Goal: Book appointment/travel/reservation

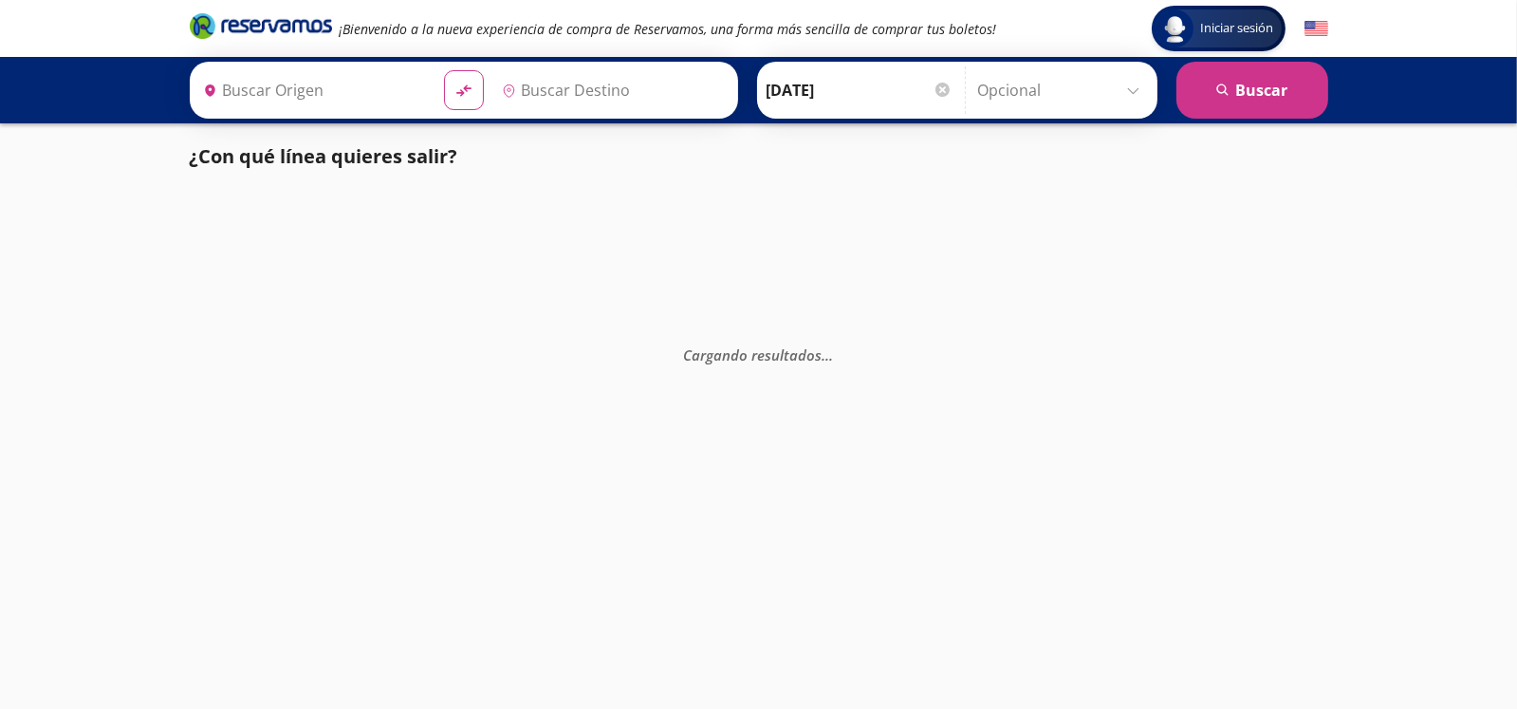
type input "[GEOGRAPHIC_DATA], [GEOGRAPHIC_DATA]"
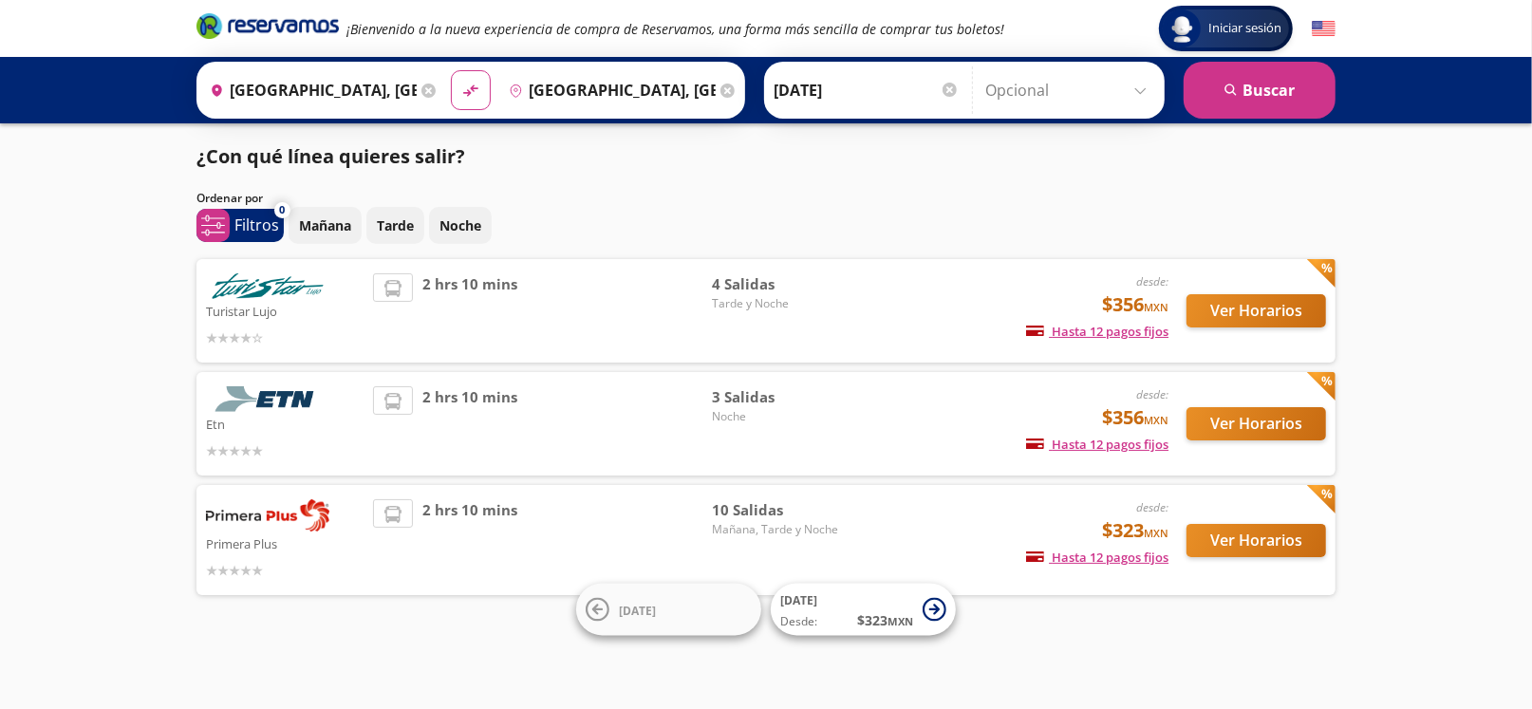
click at [293, 393] on img at bounding box center [267, 399] width 123 height 26
click at [1243, 311] on button "Ver Horarios" at bounding box center [1255, 310] width 139 height 33
click at [1228, 428] on button "Ver Horarios" at bounding box center [1255, 423] width 139 height 33
click at [1206, 541] on button "Ver Horarios" at bounding box center [1255, 540] width 139 height 33
click at [1238, 309] on button "Ver Horarios" at bounding box center [1255, 310] width 139 height 33
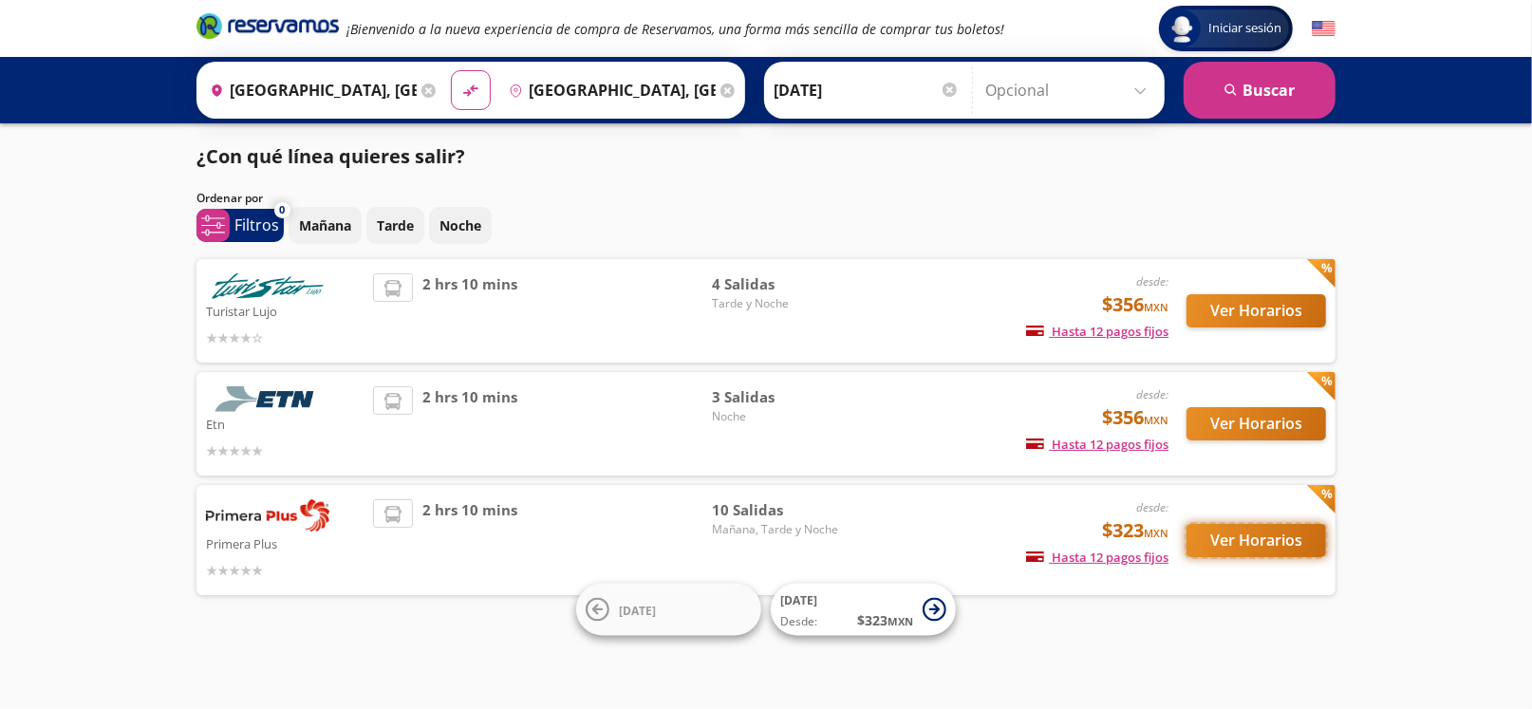
click at [1276, 547] on button "Ver Horarios" at bounding box center [1255, 540] width 139 height 33
